Goal: Information Seeking & Learning: Learn about a topic

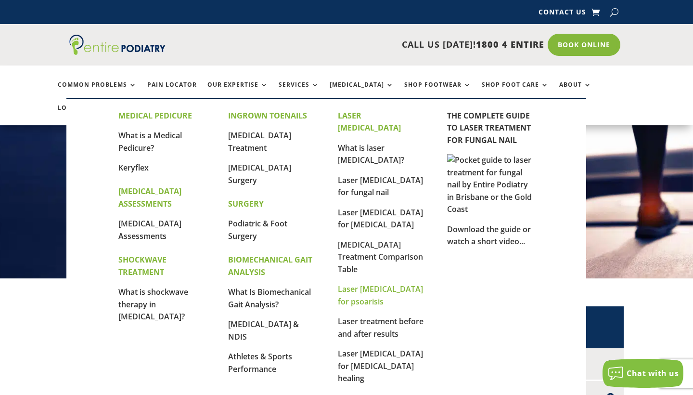
click at [372, 283] on link "Laser [MEDICAL_DATA] for psoarisis" at bounding box center [380, 294] width 85 height 23
click at [250, 174] on link "[MEDICAL_DATA] Surgery" at bounding box center [259, 173] width 63 height 23
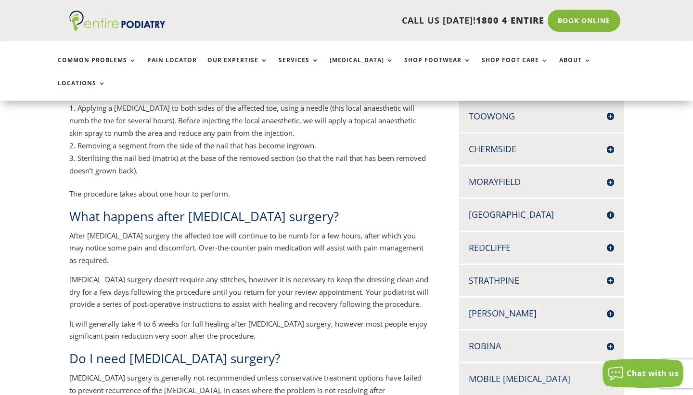
scroll to position [278, 0]
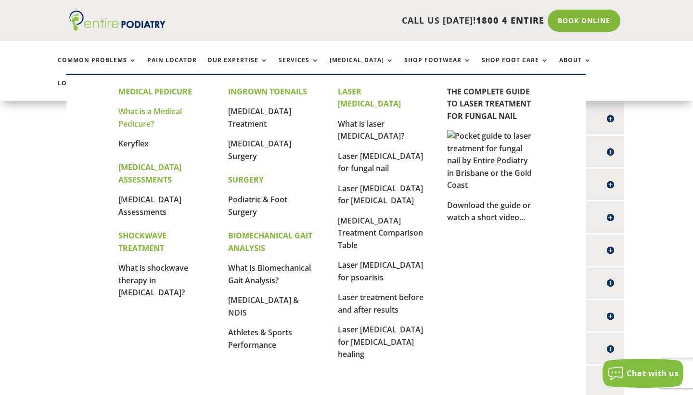
click at [140, 111] on link "What is a Medical Pedicure?" at bounding box center [150, 117] width 64 height 23
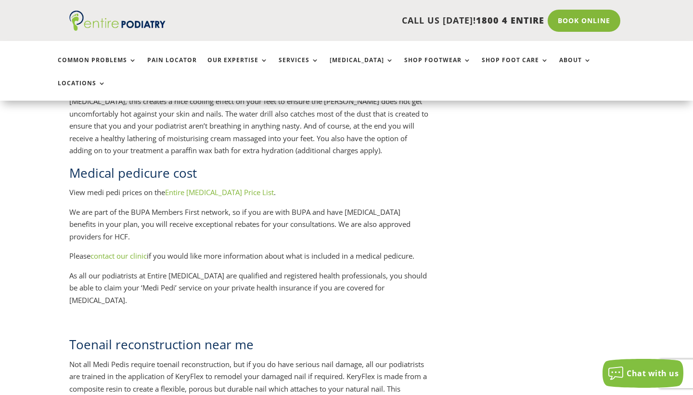
scroll to position [97, 0]
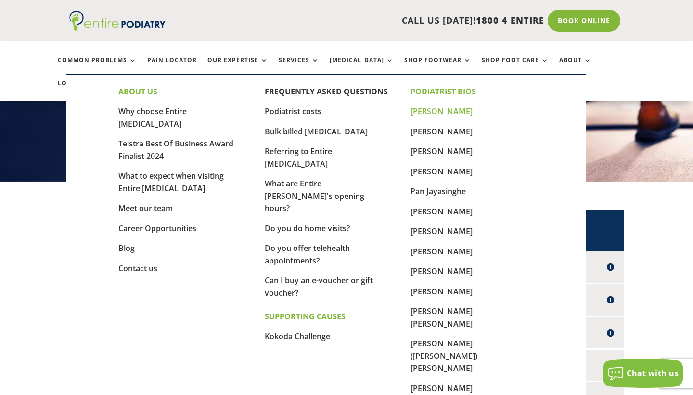
click at [450, 109] on link "[PERSON_NAME]" at bounding box center [442, 111] width 62 height 11
